Goal: Find specific page/section: Find specific page/section

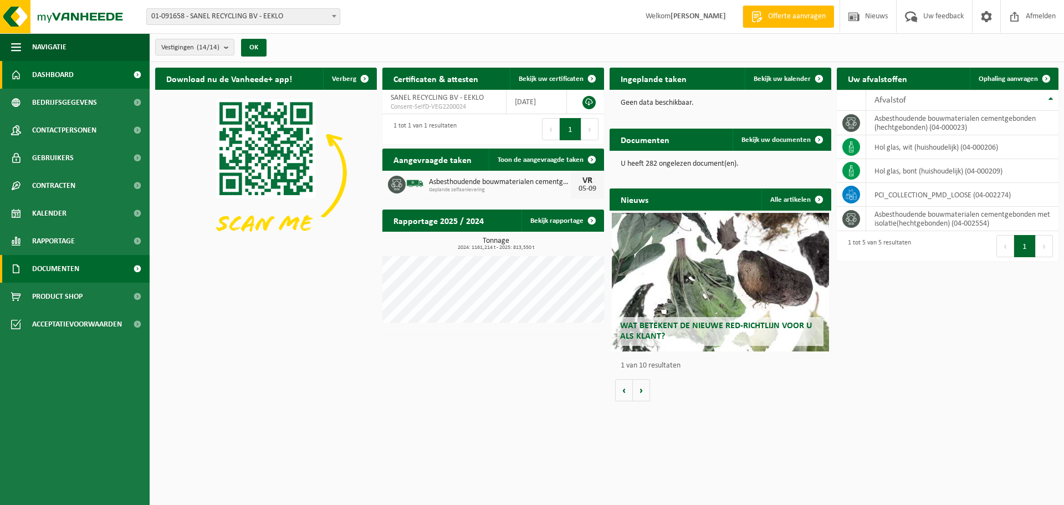
click at [44, 266] on span "Documenten" at bounding box center [55, 269] width 47 height 28
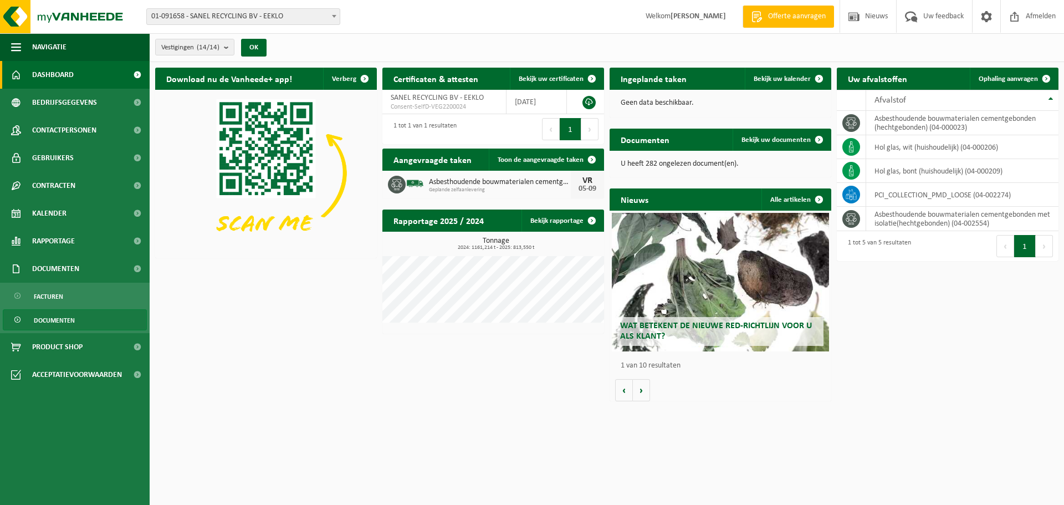
click at [46, 317] on span "Documenten" at bounding box center [54, 320] width 41 height 21
